Goal: Navigation & Orientation: Find specific page/section

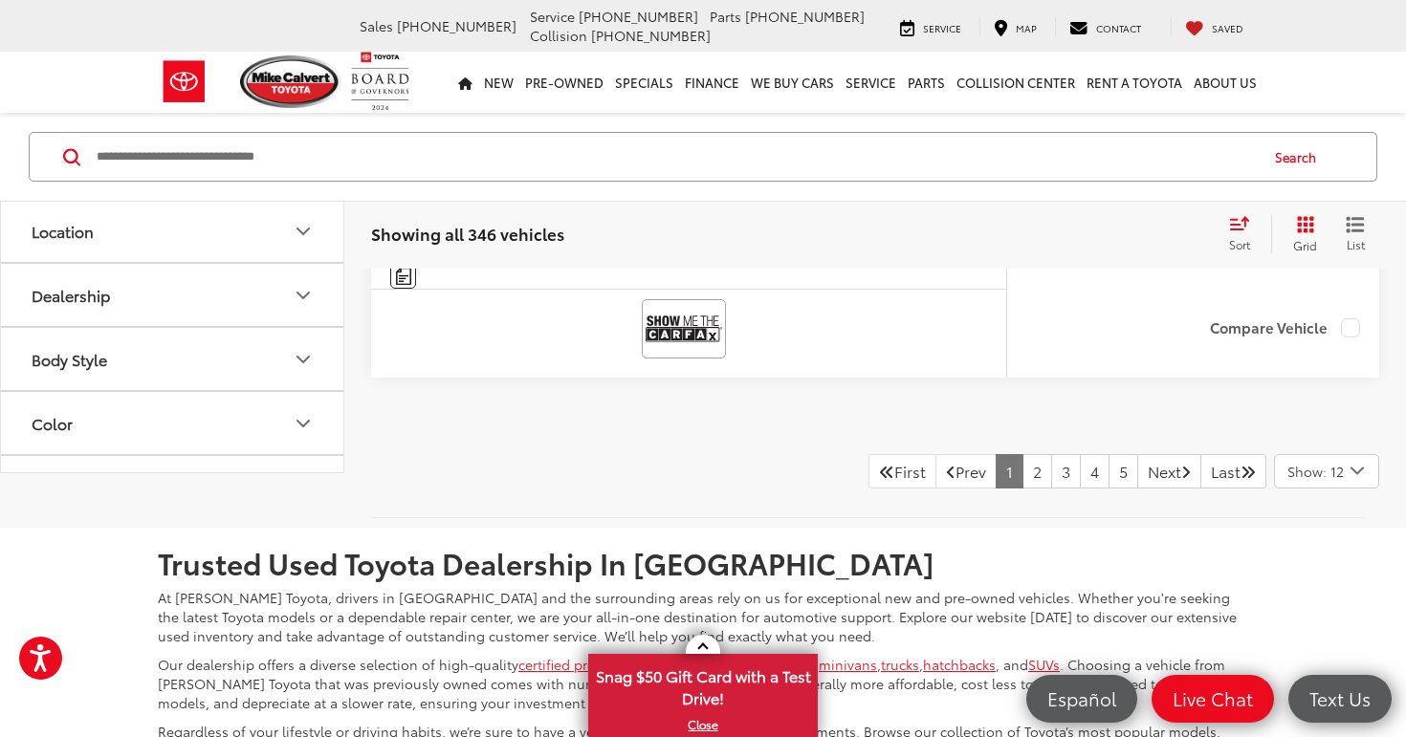
scroll to position [9065, 0]
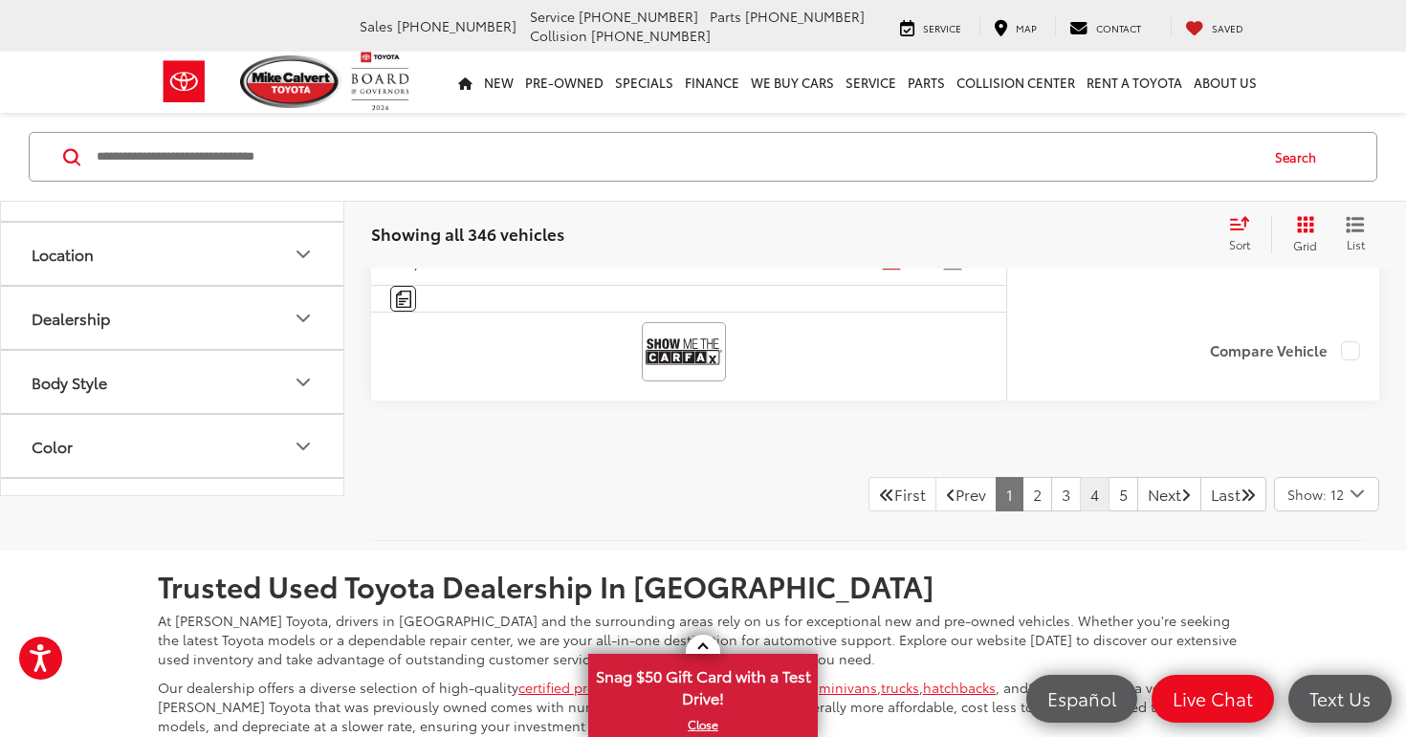
click at [1080, 512] on link "4" at bounding box center [1095, 494] width 30 height 34
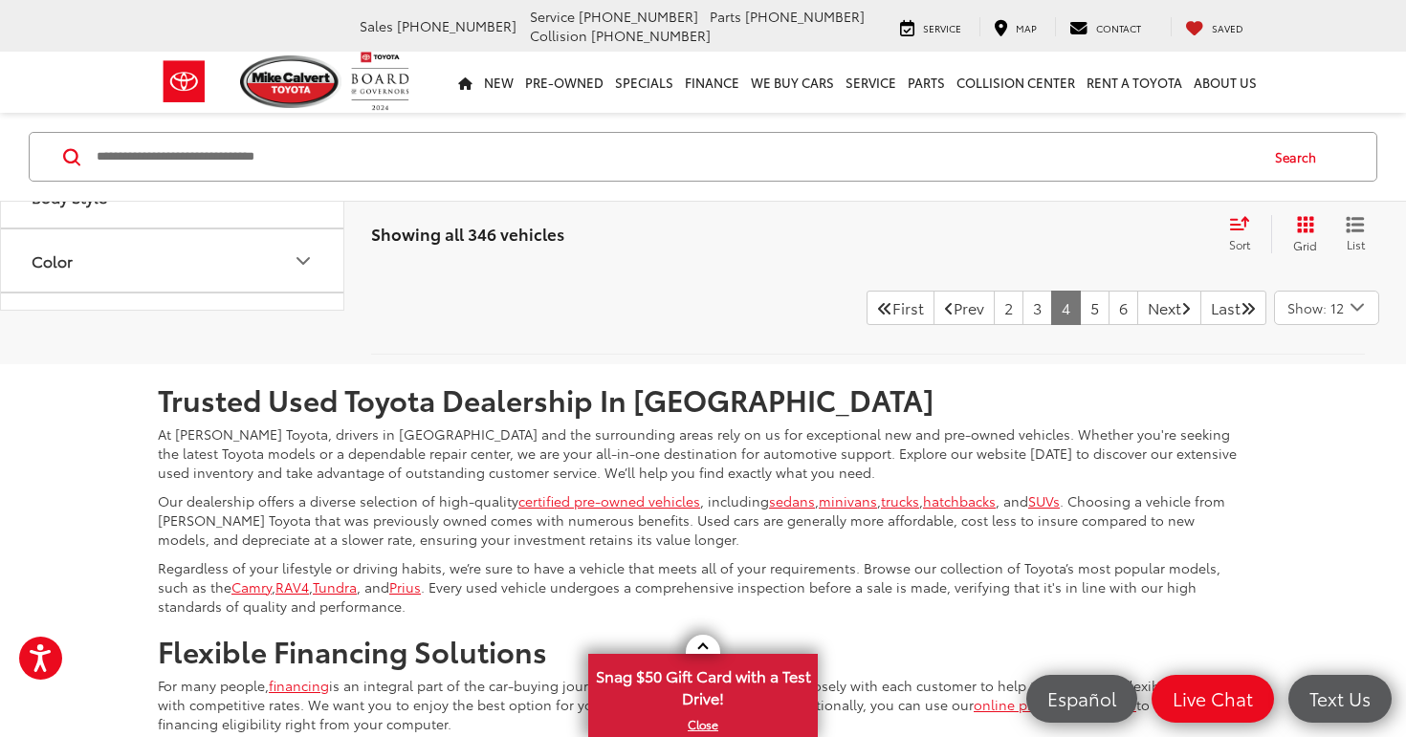
scroll to position [9276, 0]
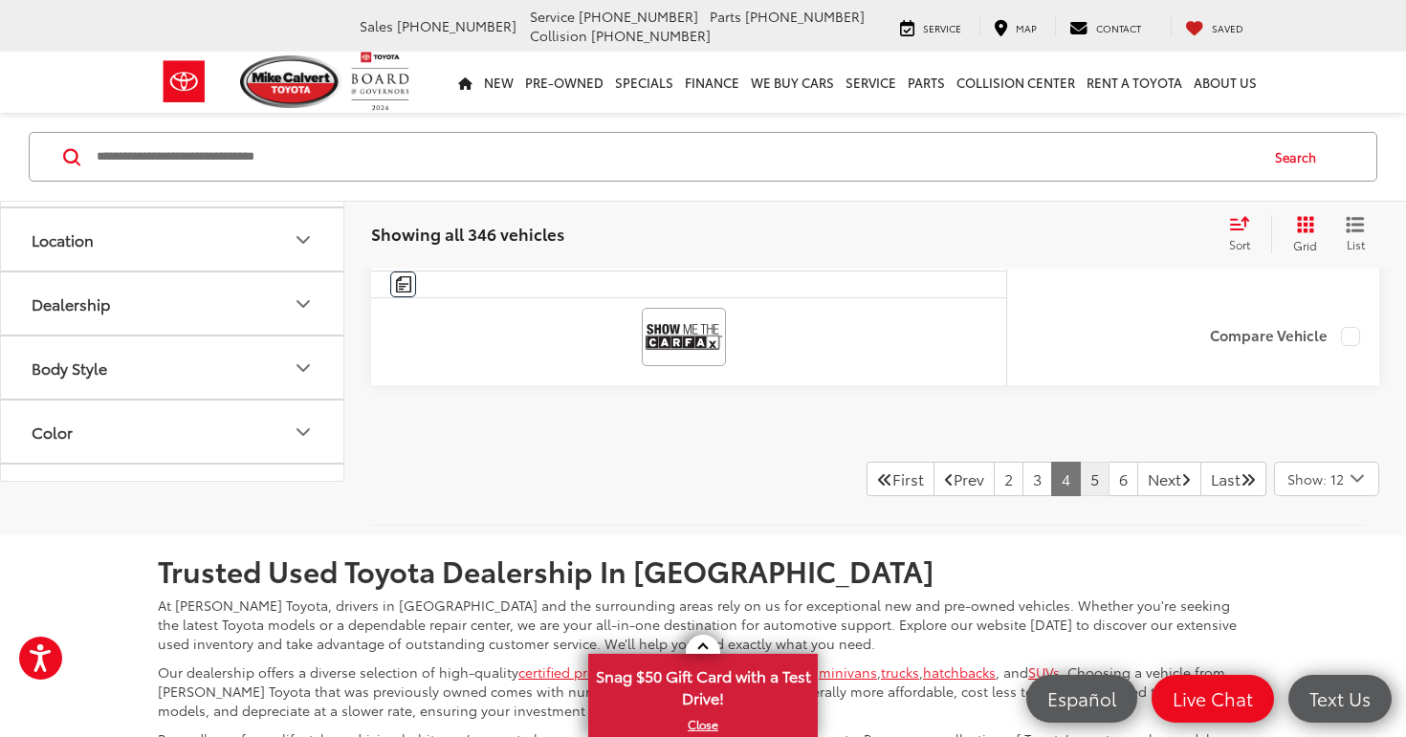
click at [1080, 474] on link "5" at bounding box center [1095, 479] width 30 height 34
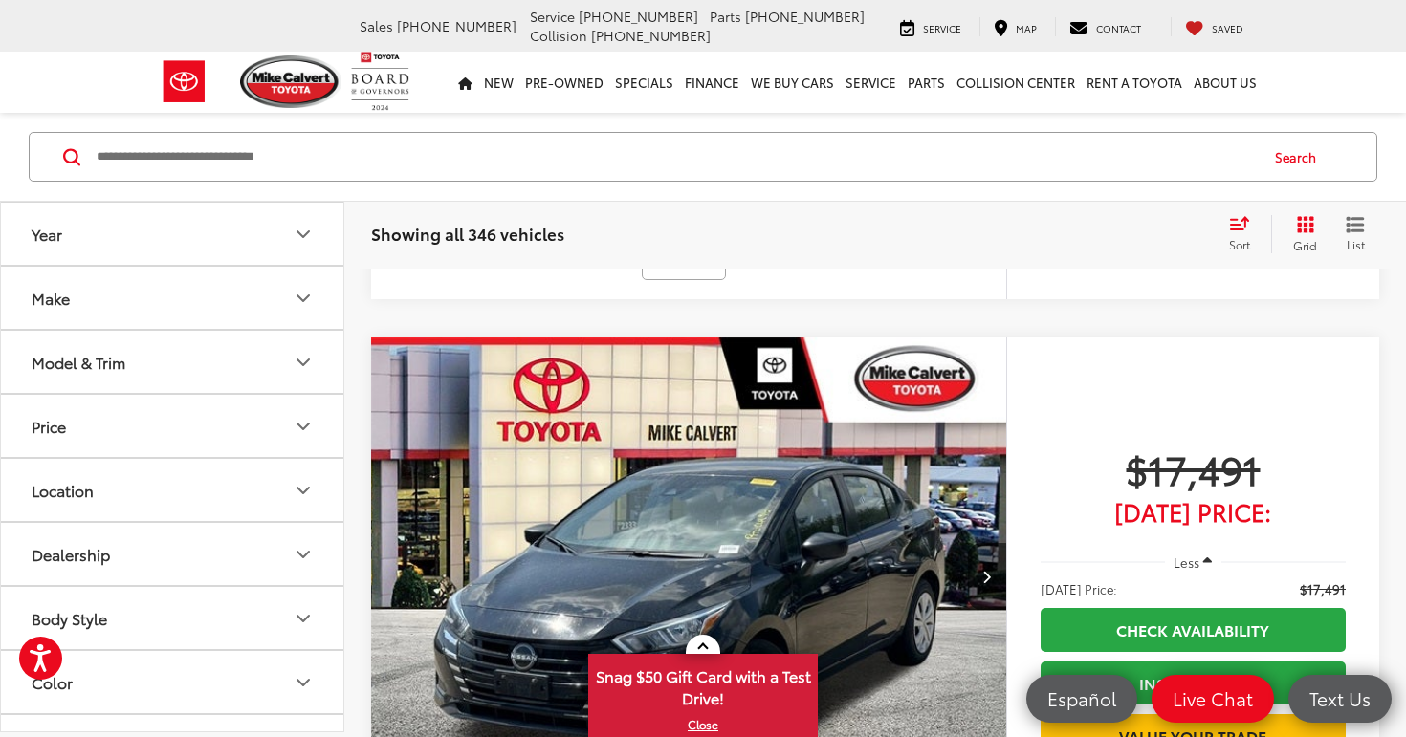
scroll to position [263, 0]
